Goal: Task Accomplishment & Management: Use online tool/utility

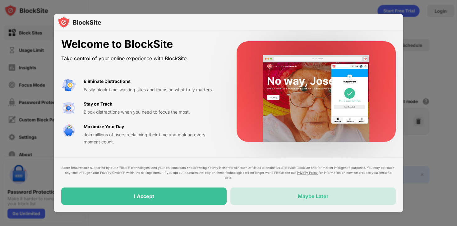
click at [264, 199] on div "Maybe Later" at bounding box center [312, 196] width 165 height 17
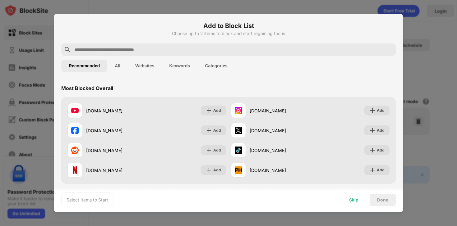
click at [358, 199] on div "Skip" at bounding box center [353, 200] width 9 height 5
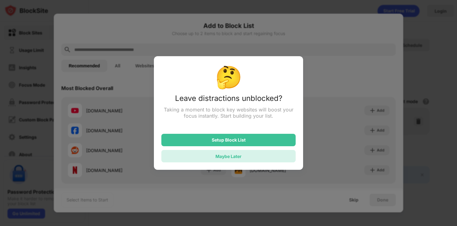
click at [235, 156] on div "Maybe Later" at bounding box center [228, 156] width 26 height 5
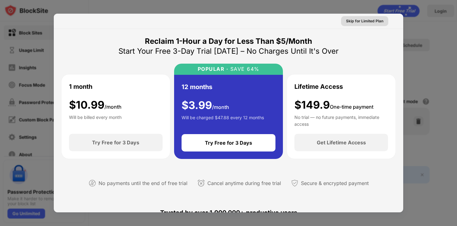
click at [373, 22] on div "Skip for Limited Plan" at bounding box center [364, 21] width 37 height 6
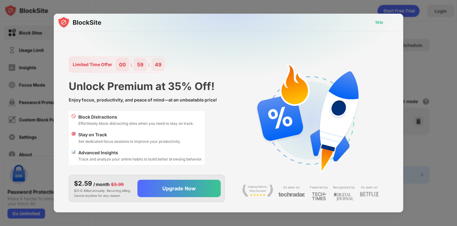
click at [376, 21] on div "Skip" at bounding box center [379, 22] width 8 height 6
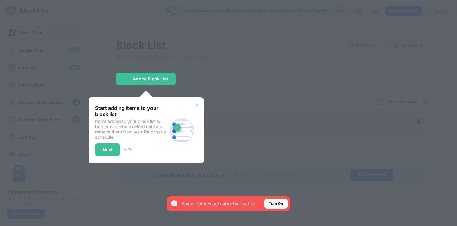
click at [198, 103] on img at bounding box center [196, 105] width 5 height 5
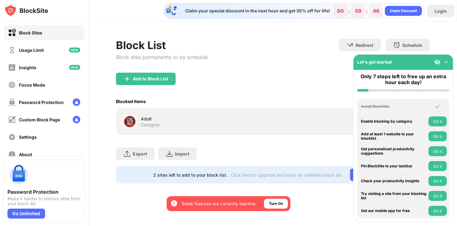
click at [443, 58] on div "Let's get started" at bounding box center [402, 62] width 99 height 15
click at [444, 62] on img at bounding box center [446, 62] width 6 height 6
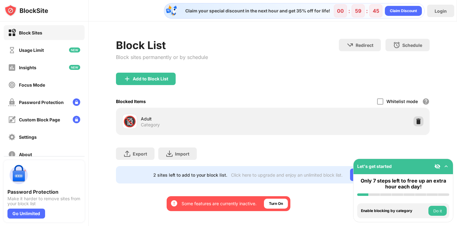
click at [418, 123] on img at bounding box center [418, 121] width 6 height 6
